Goal: Communication & Community: Answer question/provide support

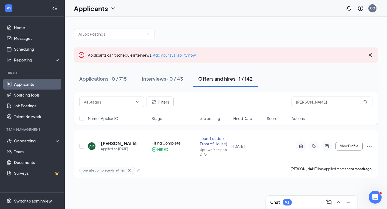
click at [296, 201] on div "Chat 91" at bounding box center [311, 202] width 83 height 9
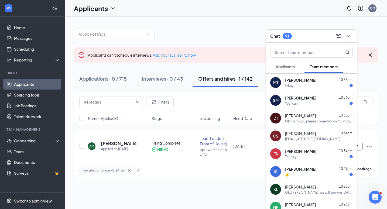
click at [306, 82] on span "[PERSON_NAME]" at bounding box center [300, 79] width 31 height 5
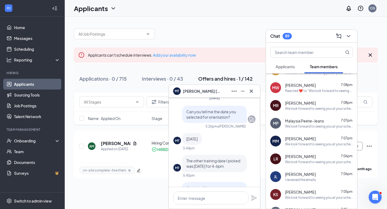
scroll to position [496, 0]
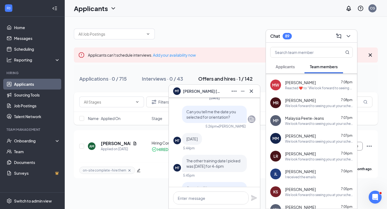
click at [300, 161] on div "We look forward to seeing you at your scheduled [DEMOGRAPHIC_DATA]-fil-A Orient…" at bounding box center [319, 159] width 68 height 5
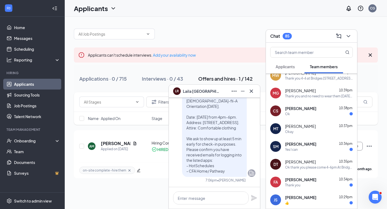
scroll to position [20, 0]
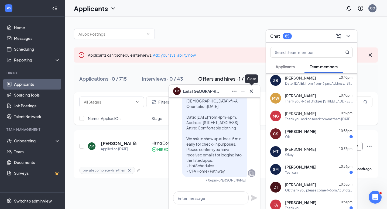
click at [252, 92] on icon "Cross" at bounding box center [251, 91] width 6 height 6
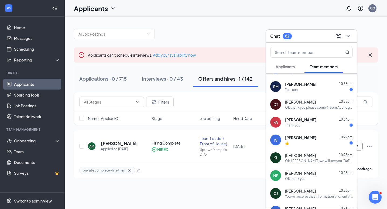
scroll to position [104, 0]
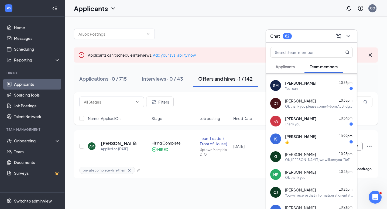
click at [314, 106] on div "Ok thank you please come 4-6pm At Bridges [STREET_ADDRESS]" at bounding box center [319, 106] width 68 height 5
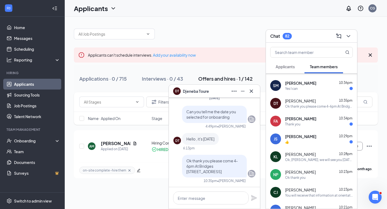
scroll to position [0, 0]
click at [309, 157] on span "[PERSON_NAME]" at bounding box center [300, 154] width 31 height 5
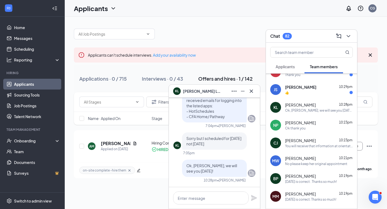
scroll to position [148, 0]
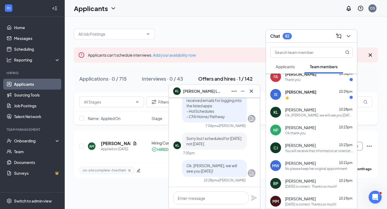
click at [310, 134] on div "Ok thank you" at bounding box center [319, 133] width 68 height 5
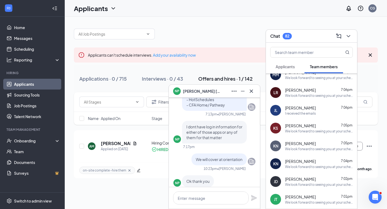
scroll to position [560, 0]
click at [316, 116] on div "JL [PERSON_NAME] 7:06pm I received the emails" at bounding box center [311, 110] width 91 height 18
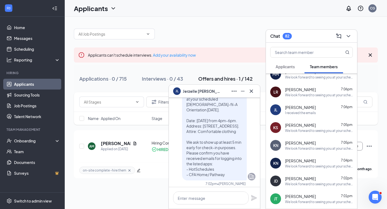
scroll to position [0, 0]
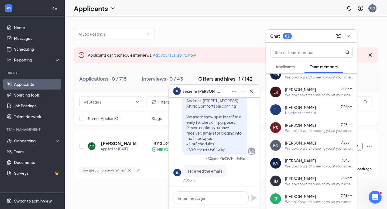
click at [317, 129] on div "We look forward to seeing you at your scheduled [DEMOGRAPHIC_DATA]-fil-A Orient…" at bounding box center [319, 130] width 68 height 5
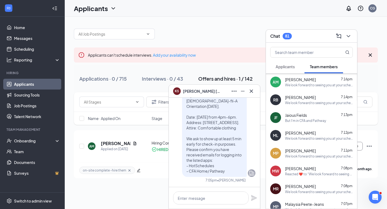
scroll to position [401, 0]
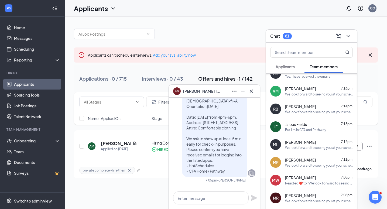
click at [298, 161] on span "[PERSON_NAME]" at bounding box center [300, 159] width 31 height 5
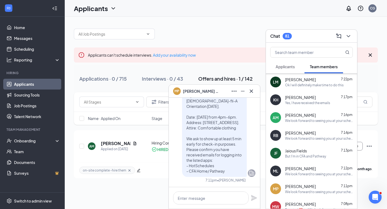
scroll to position [372, 0]
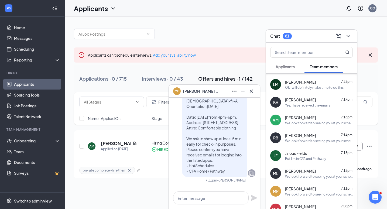
click at [296, 157] on div "But I'm in CFA and Pathway" at bounding box center [305, 159] width 41 height 5
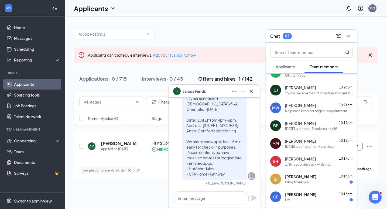
scroll to position [224, 0]
click at [306, 162] on div "17th is your day stick with that" at bounding box center [308, 164] width 46 height 5
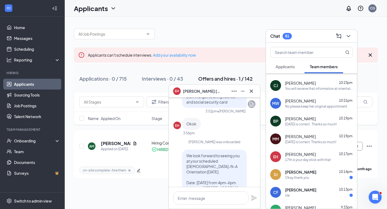
scroll to position [227, 0]
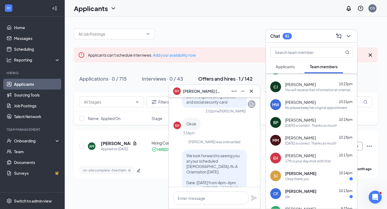
click at [313, 140] on span "[PERSON_NAME]" at bounding box center [300, 137] width 31 height 5
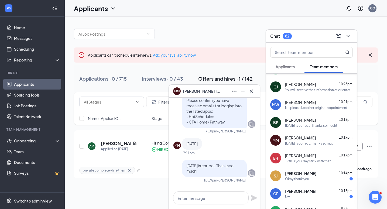
scroll to position [245, 0]
